Goal: Check status: Check status

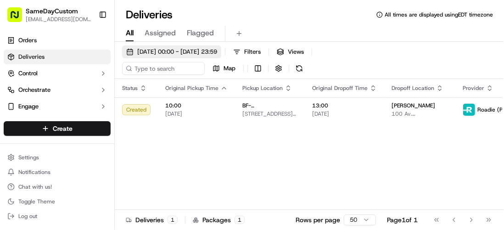
click at [173, 54] on span "[DATE] 00:00 - [DATE] 23:59" at bounding box center [177, 52] width 80 height 8
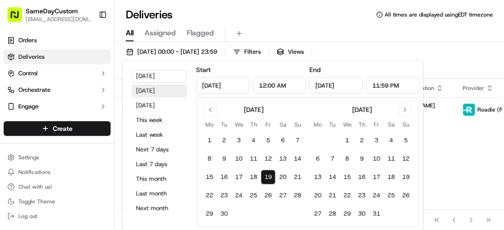
click at [154, 89] on button "[DATE]" at bounding box center [159, 90] width 55 height 13
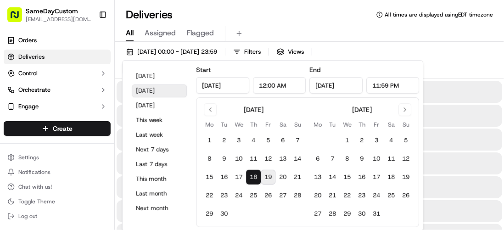
type input "[DATE]"
click at [308, 15] on div "Deliveries All times are displayed using EDT timezone" at bounding box center [309, 14] width 389 height 15
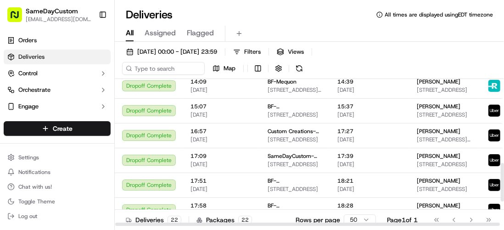
scroll to position [416, 0]
